Goal: Book appointment/travel/reservation

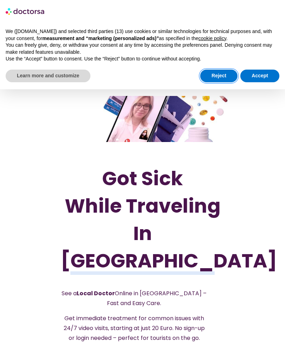
click at [218, 74] on button "Reject" at bounding box center [218, 76] width 37 height 13
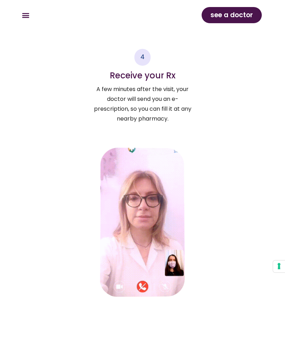
scroll to position [1627, 0]
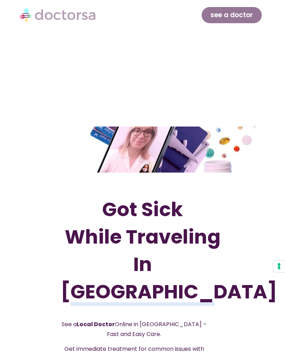
scroll to position [1630, 0]
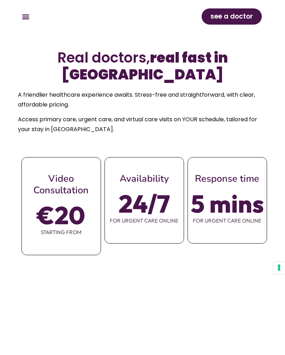
scroll to position [422, 0]
click at [73, 210] on span "€20" at bounding box center [61, 215] width 48 height 20
click at [67, 205] on span "€20" at bounding box center [61, 215] width 48 height 20
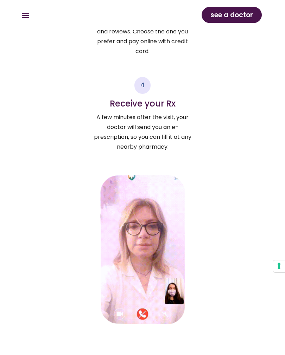
scroll to position [1599, 0]
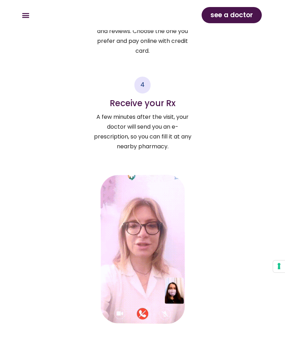
click at [235, 14] on span "see a doctor" at bounding box center [231, 14] width 43 height 11
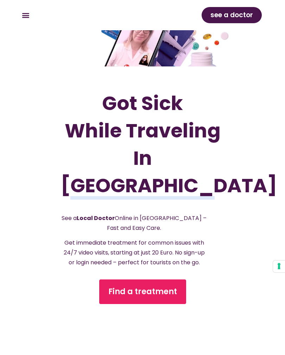
scroll to position [48, 0]
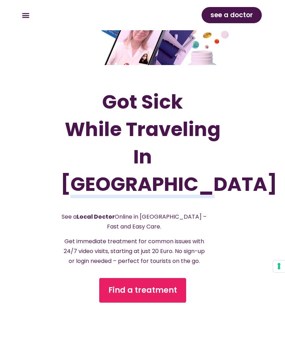
click at [149, 292] on span "Find a treatment" at bounding box center [142, 290] width 69 height 11
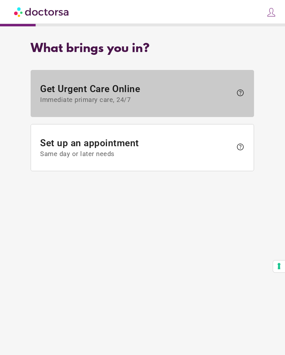
click at [234, 91] on span "help" at bounding box center [238, 93] width 12 height 11
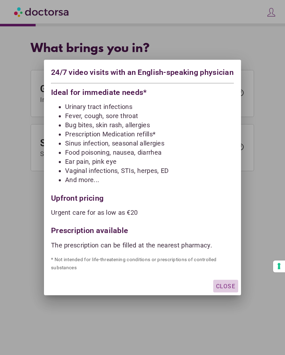
click at [226, 289] on span "Close" at bounding box center [225, 286] width 19 height 7
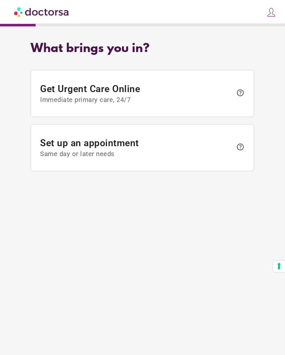
scroll to position [11, 0]
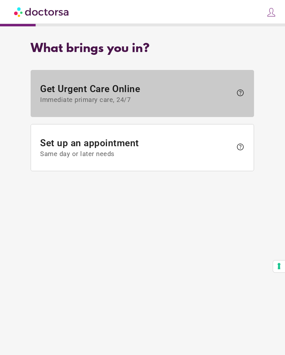
click at [92, 83] on span "Get Urgent Care Online Immediate primary care, 24/7" at bounding box center [136, 93] width 192 height 20
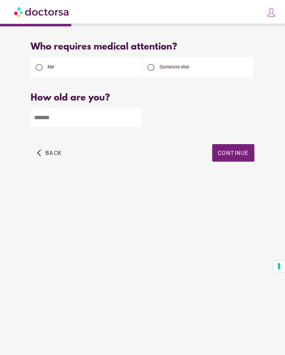
scroll to position [0, 0]
click at [47, 116] on input "number" at bounding box center [86, 117] width 111 height 18
type input "**"
click at [238, 150] on span "Continue" at bounding box center [233, 153] width 31 height 7
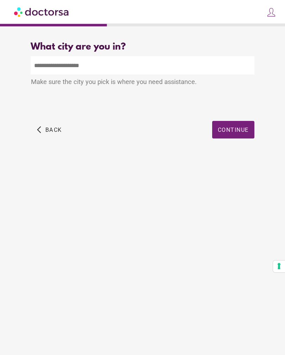
click at [44, 57] on input "text" at bounding box center [142, 65] width 223 height 18
type input "*"
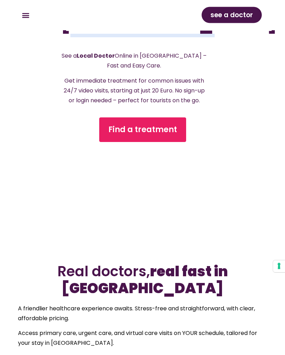
scroll to position [238, 0]
click at [147, 131] on span "Find a treatment" at bounding box center [142, 129] width 69 height 11
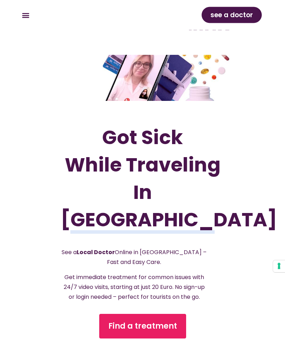
scroll to position [0, 0]
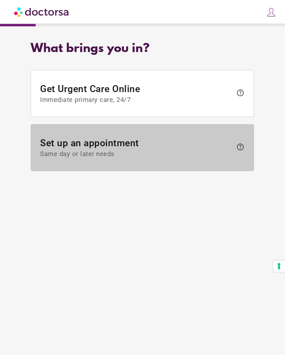
click at [93, 145] on span "Set up an appointment Same day or later needs" at bounding box center [136, 148] width 192 height 20
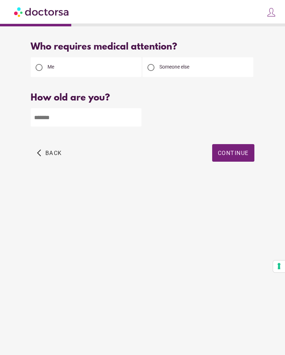
click at [44, 115] on input "number" at bounding box center [86, 117] width 111 height 18
type input "**"
click at [232, 152] on span "Continue" at bounding box center [233, 153] width 31 height 7
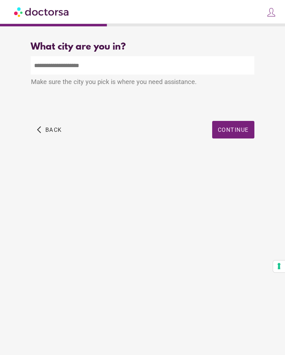
click at [42, 63] on input "text" at bounding box center [142, 65] width 223 height 18
